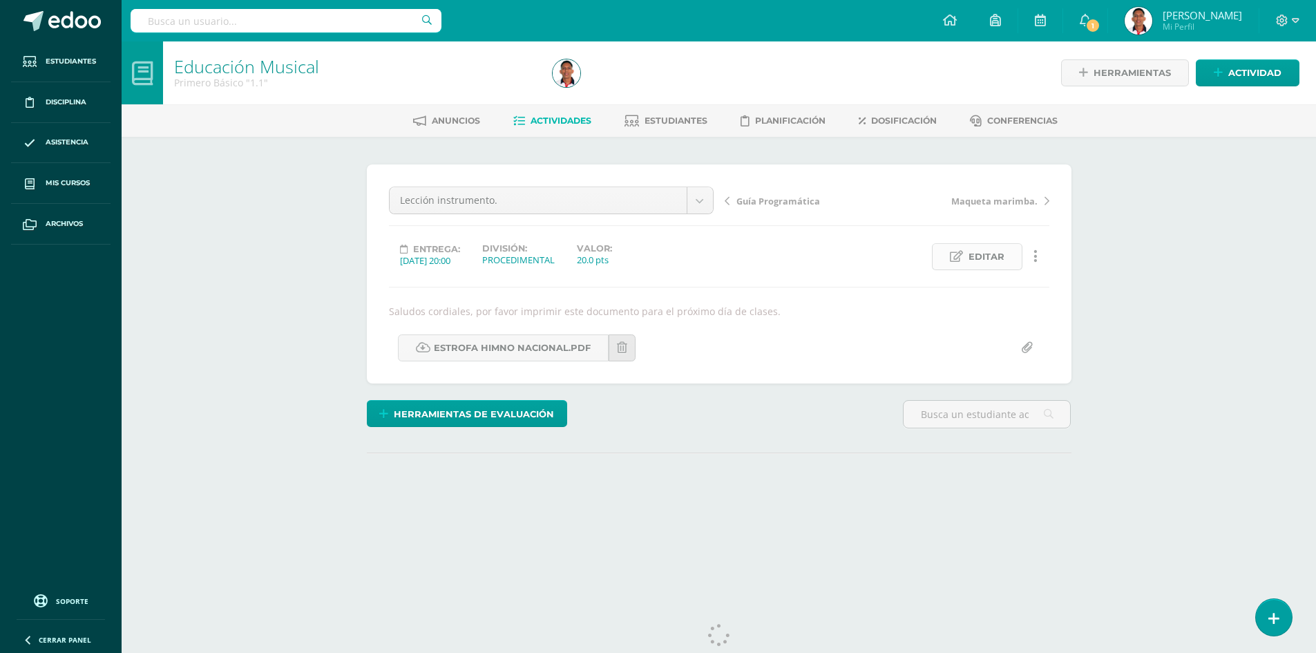
click at [999, 260] on span "Editar" at bounding box center [986, 257] width 36 height 26
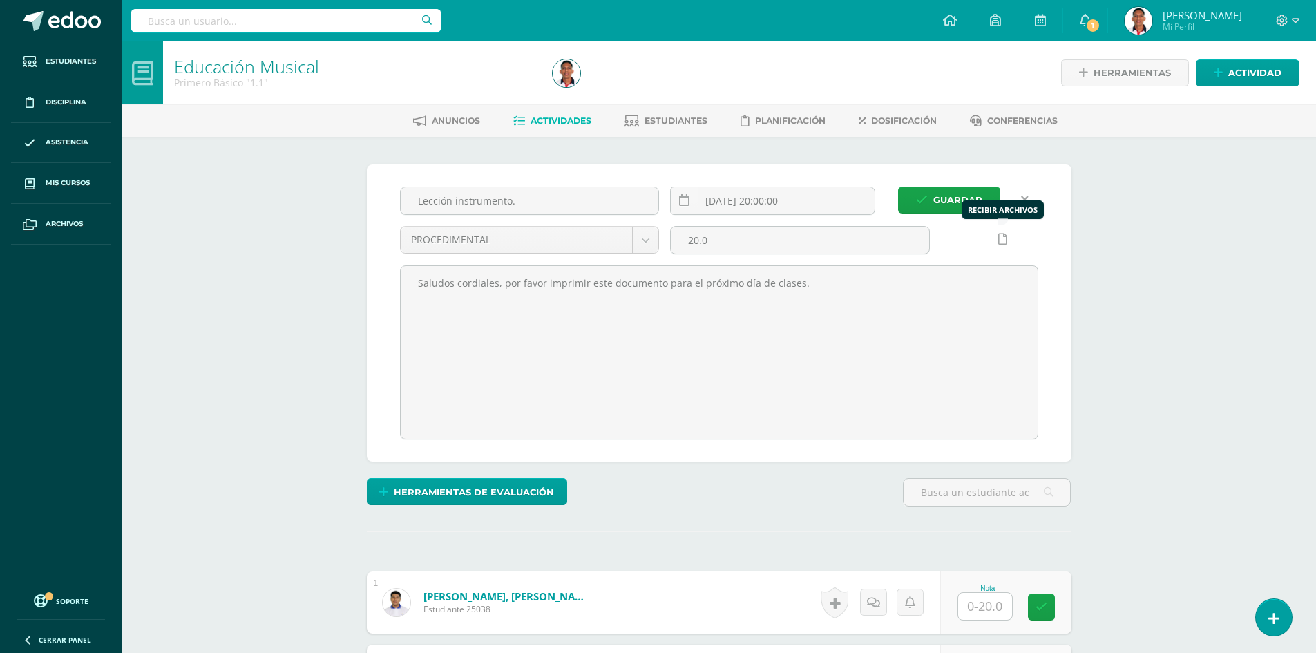
click at [1001, 237] on icon at bounding box center [1002, 239] width 9 height 12
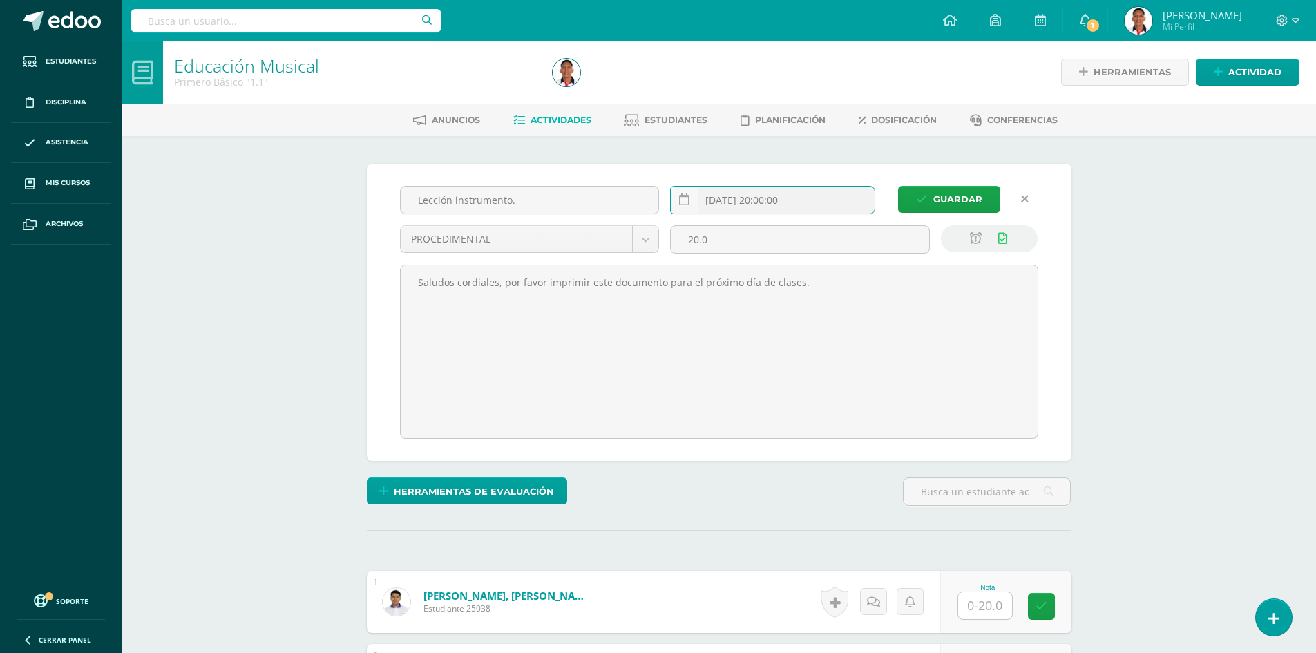
click at [762, 206] on input "[DATE] 20:00:00" at bounding box center [773, 199] width 204 height 27
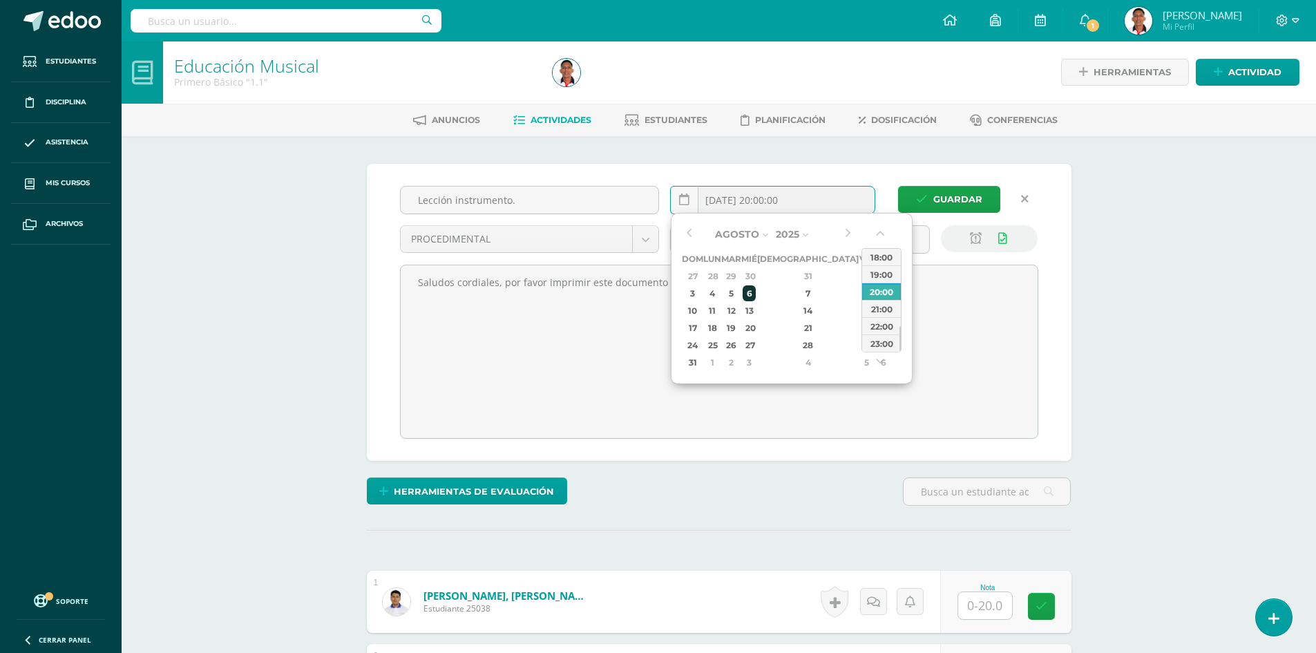
scroll to position [1, 0]
click at [755, 311] on div "13" at bounding box center [748, 310] width 12 height 16
type input "[DATE] 20:00"
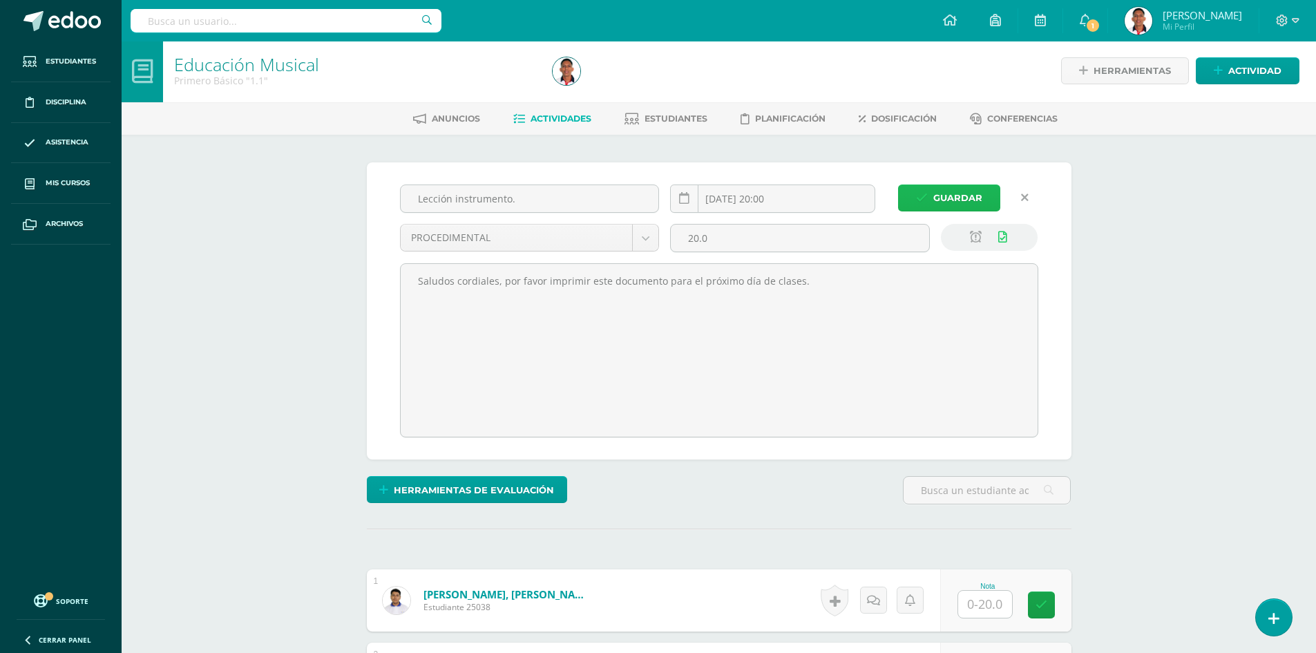
click at [959, 209] on span "Guardar" at bounding box center [957, 198] width 49 height 26
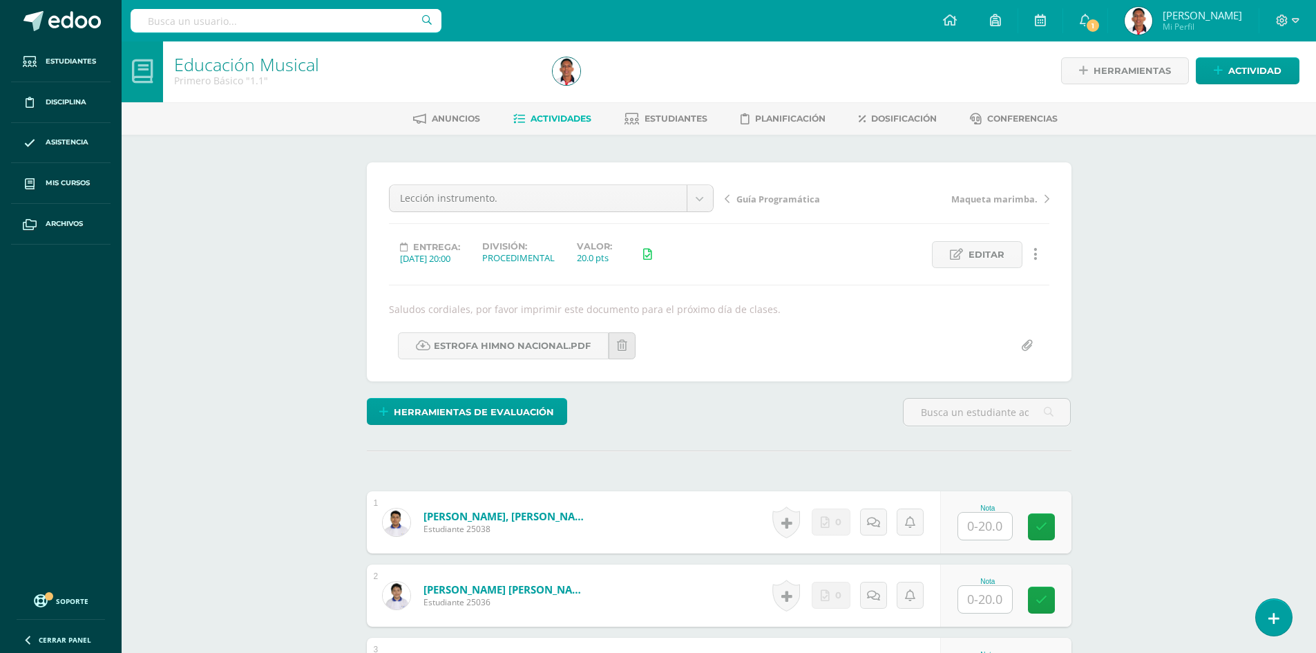
scroll to position [3, 0]
